Goal: Find specific page/section: Find specific page/section

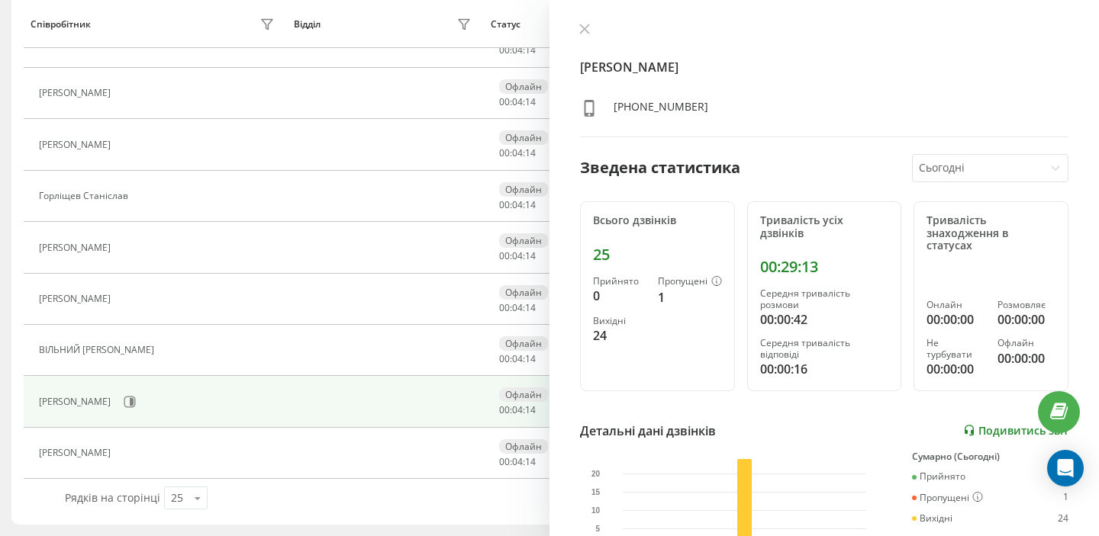
click at [984, 424] on link "Подивитись звіт" at bounding box center [1015, 430] width 105 height 13
